Goal: Information Seeking & Learning: Find specific page/section

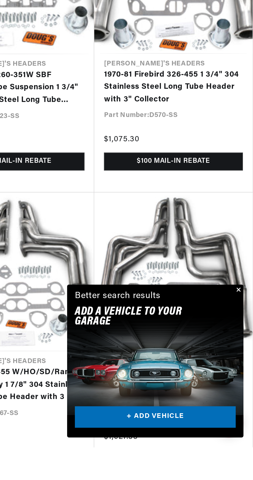
scroll to position [134, 0]
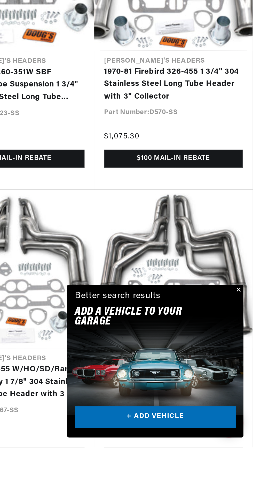
click at [245, 399] on button "Close" at bounding box center [245, 396] width 6 height 6
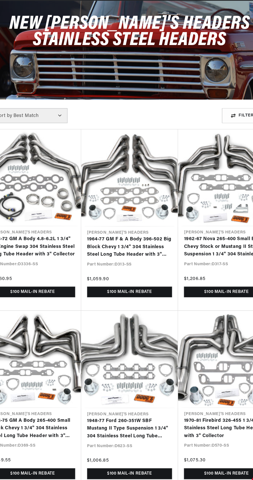
scroll to position [1, 0]
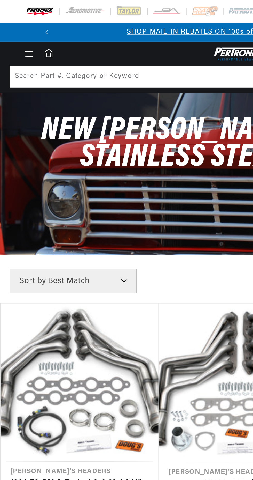
click at [69, 148] on select "Best Match Featured Name, A-Z Name, Z-A Price, Low to High Price, High to Low" at bounding box center [38, 149] width 67 height 13
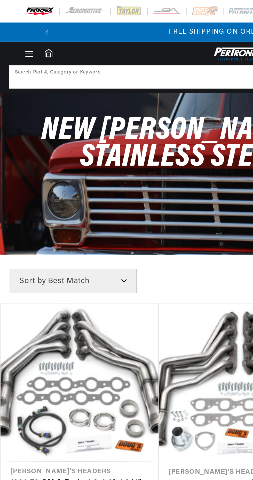
click at [27, 40] on input at bounding box center [126, 40] width 243 height 11
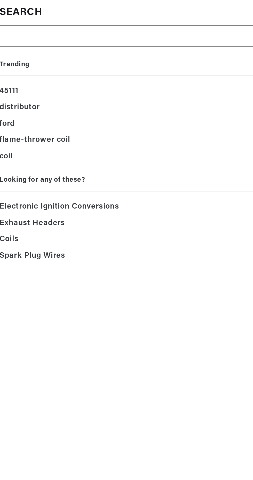
type input "B"
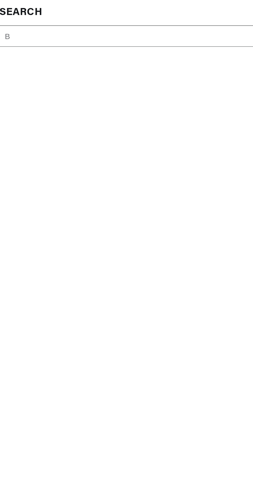
type input "Bb"
type input "Bbc"
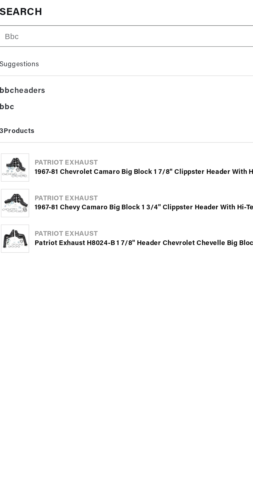
type input "Bbc"
type input "Bbc s"
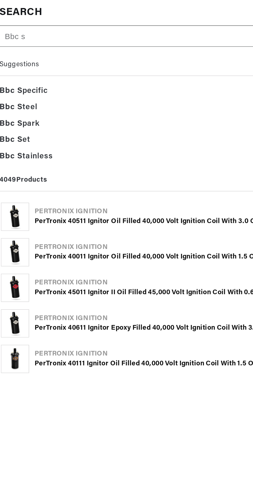
type input "Bbc sh"
type input "Bbc sho"
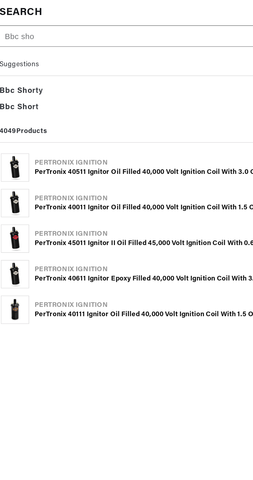
type input "Bbc shor"
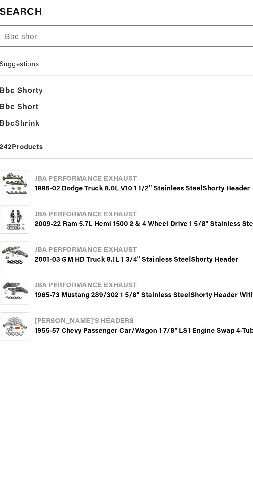
type input "Bbc short"
type input "Bbc shorty"
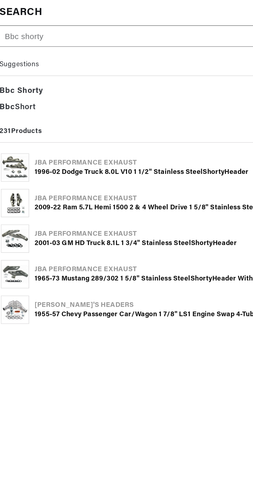
type input "Bbc shortys"
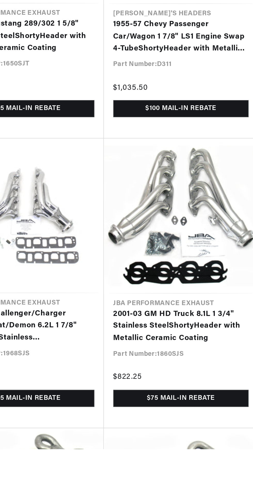
scroll to position [0, 193]
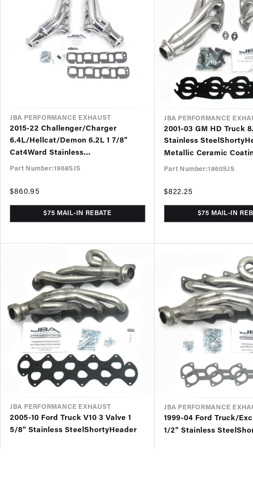
click at [133, 460] on link "1999-04 Ford Truck/Excursion V10 1 1/2" Stainless Steel Shorty Header" at bounding box center [127, 466] width 74 height 13
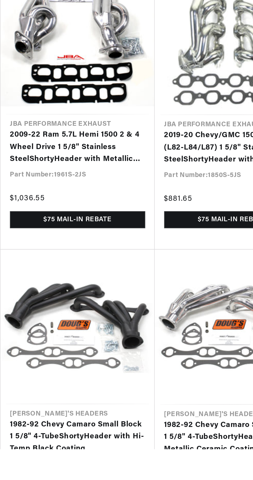
scroll to position [822, 0]
